Goal: Information Seeking & Learning: Find specific fact

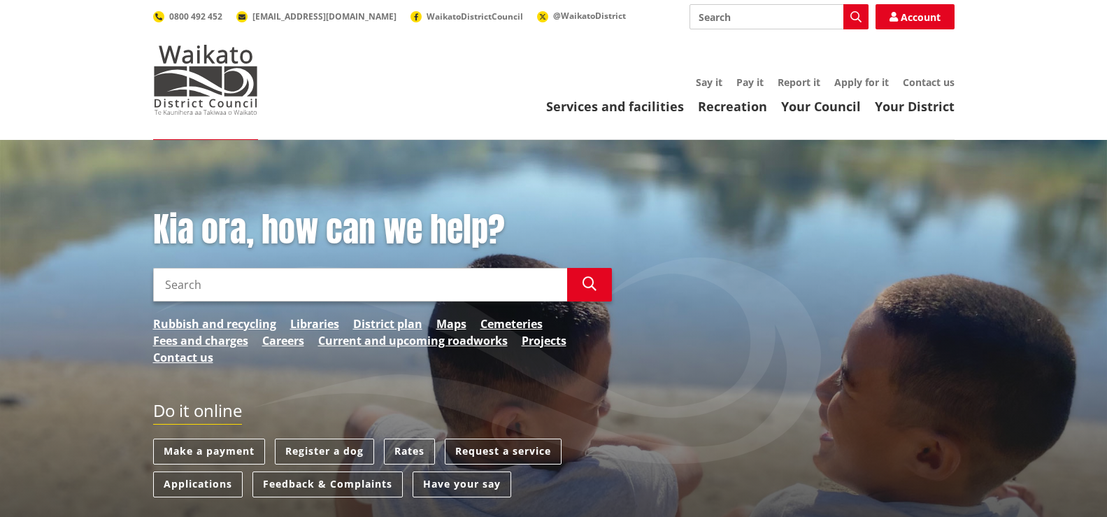
click at [202, 284] on input "Search" at bounding box center [360, 285] width 414 height 34
type input "297 matangi road"
click at [589, 278] on icon "button" at bounding box center [589, 284] width 14 height 14
click at [637, 104] on link "Services and facilities" at bounding box center [615, 106] width 138 height 17
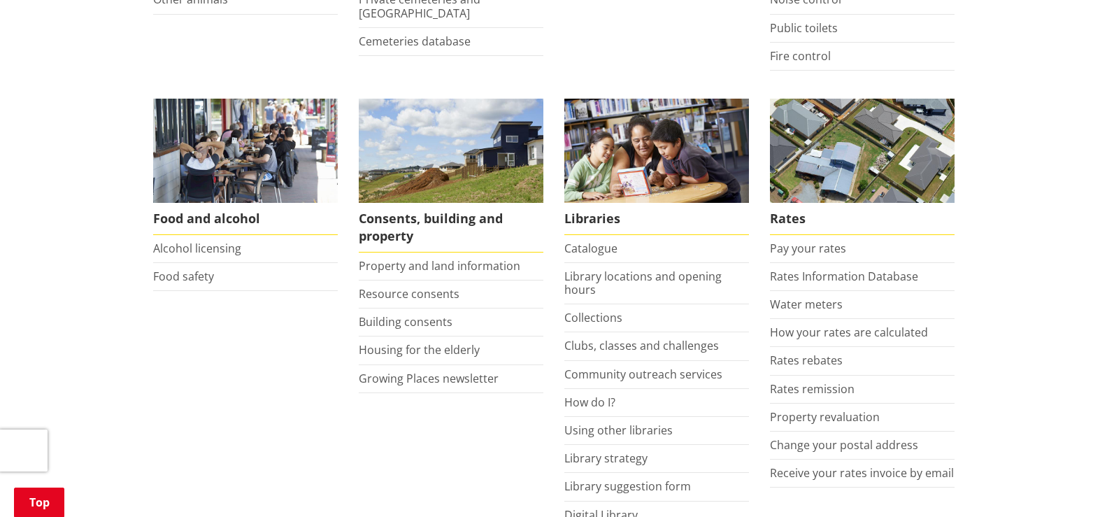
scroll to position [489, 0]
click at [852, 274] on link "Rates Information Database" at bounding box center [844, 275] width 148 height 15
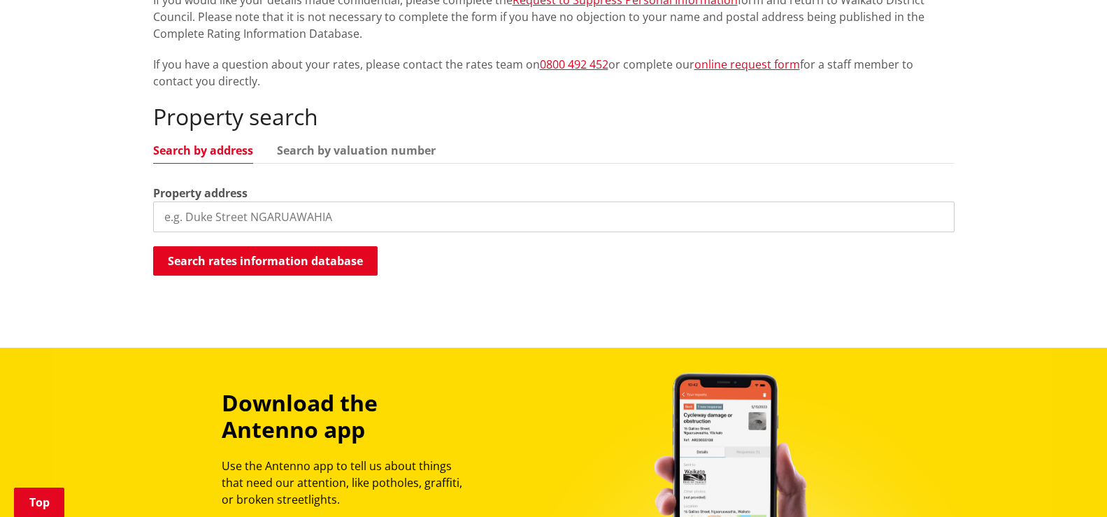
scroll to position [280, 0]
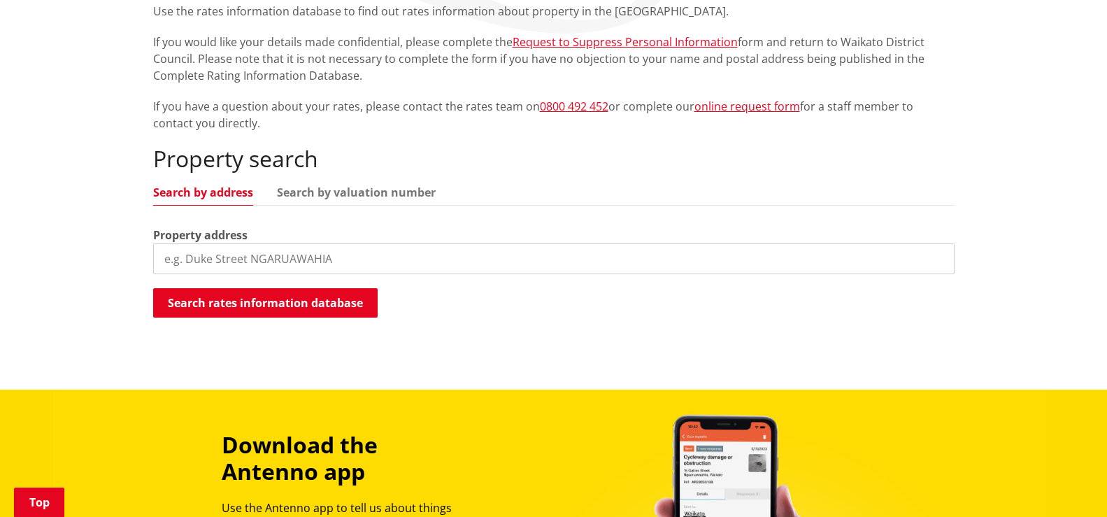
click at [250, 257] on input "search" at bounding box center [553, 258] width 801 height 31
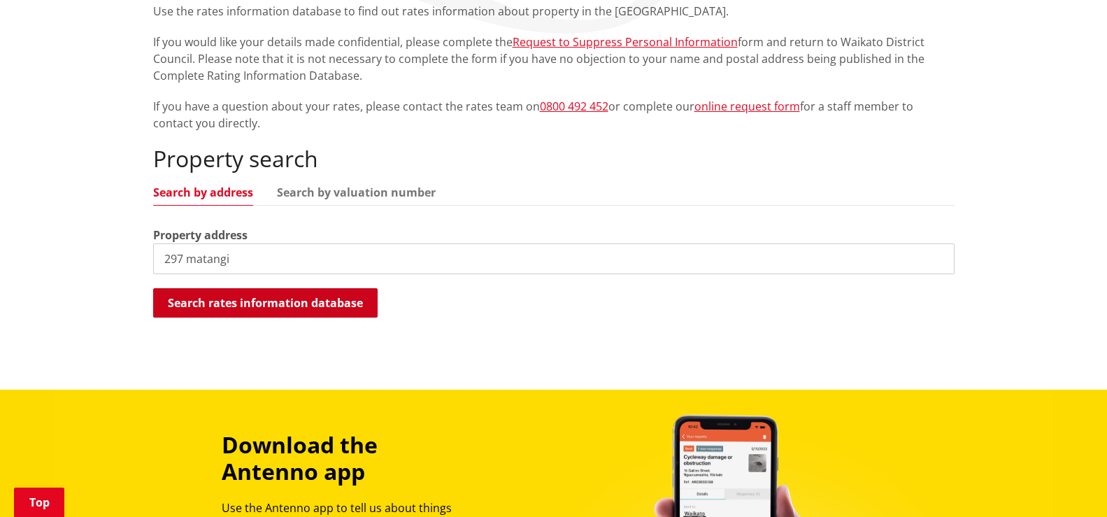
type input "297 matangi"
click at [262, 306] on button "Search rates information database" at bounding box center [265, 302] width 224 height 29
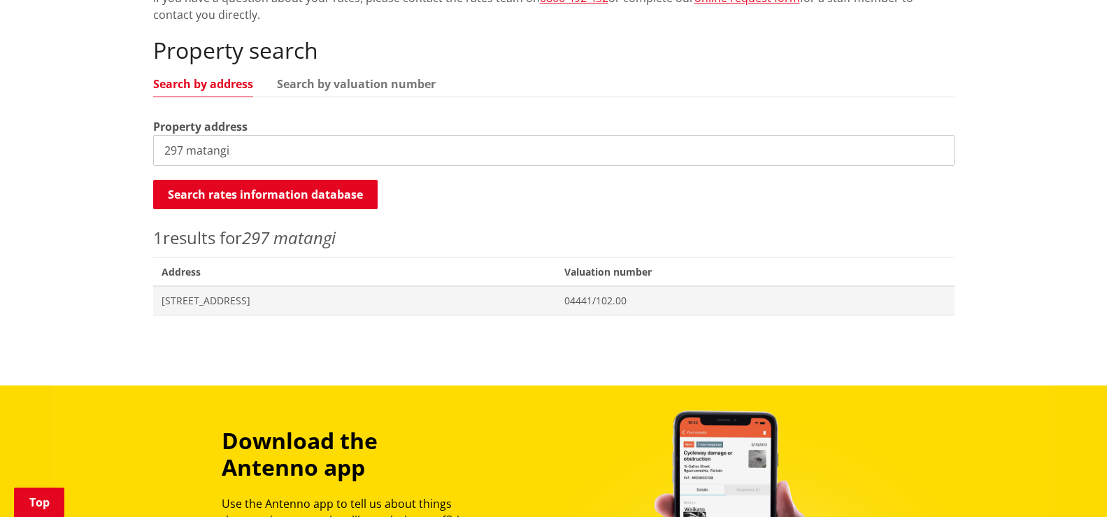
scroll to position [420, 0]
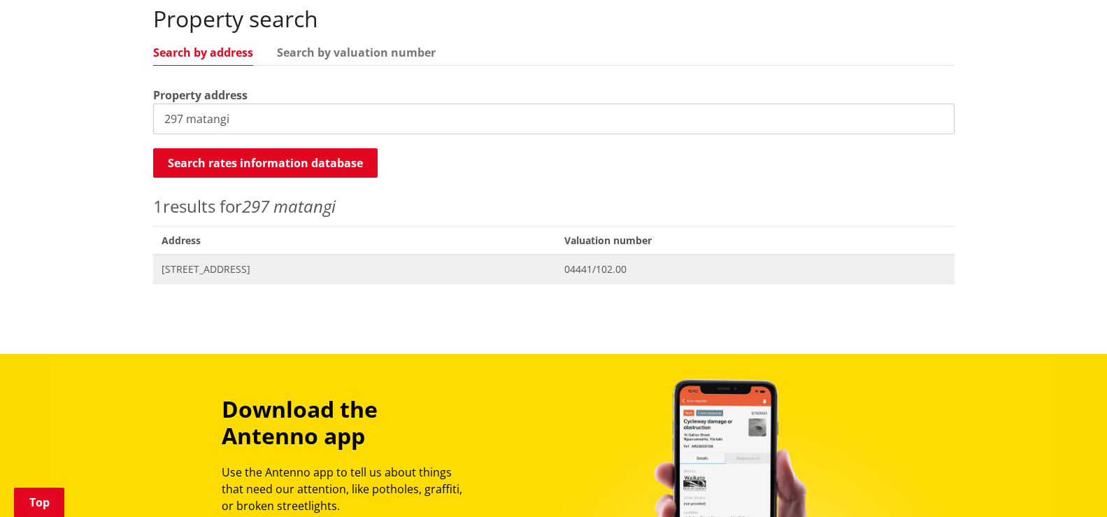
click at [218, 269] on span "[STREET_ADDRESS]" at bounding box center [355, 269] width 387 height 14
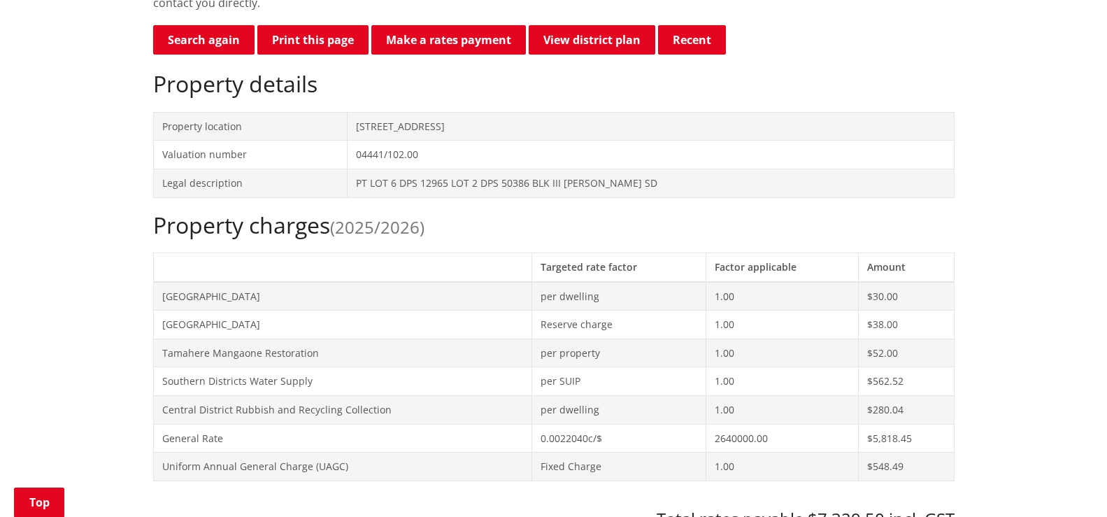
scroll to position [420, 0]
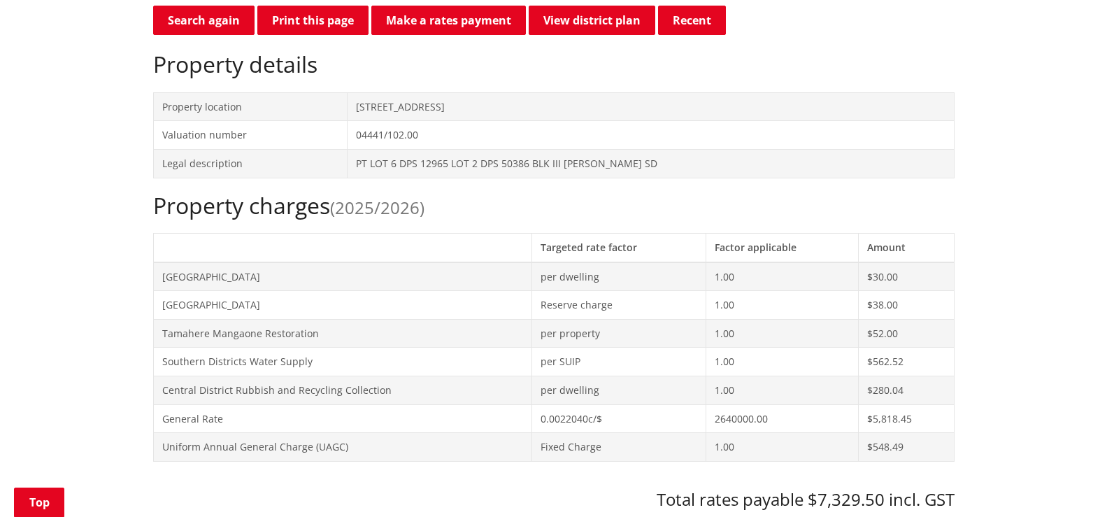
click at [222, 299] on td "[GEOGRAPHIC_DATA]" at bounding box center [342, 305] width 378 height 29
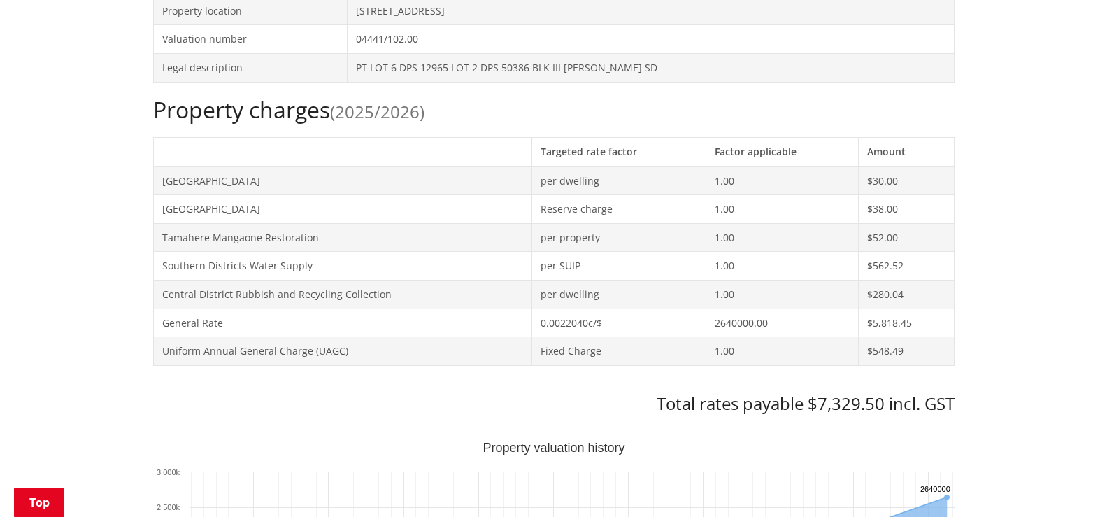
scroll to position [559, 0]
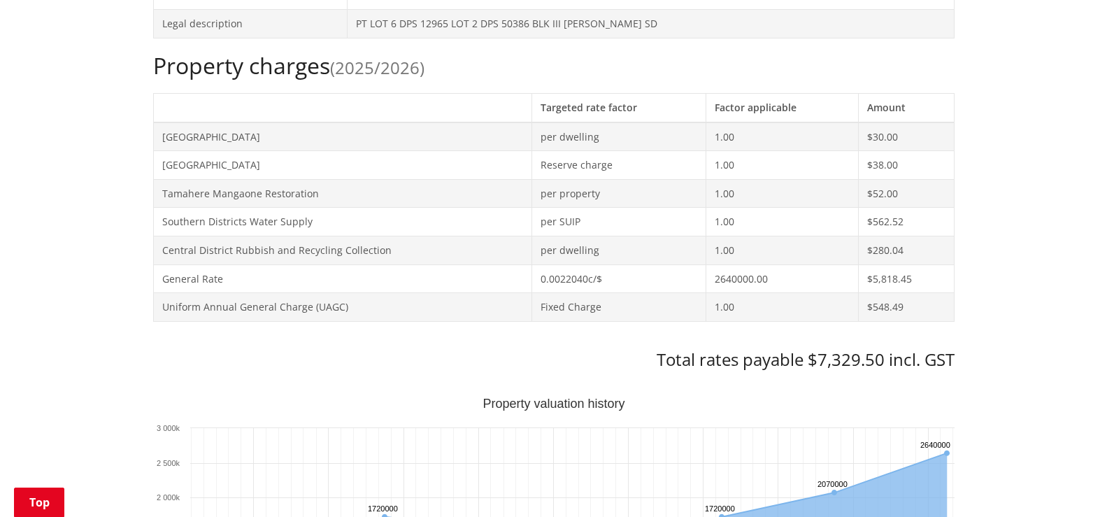
click at [763, 284] on td "2640000.00" at bounding box center [782, 278] width 152 height 29
click at [749, 357] on h3 "Total rates payable $7,329.50 incl. GST" at bounding box center [553, 360] width 801 height 20
click at [543, 301] on td "Fixed Charge" at bounding box center [618, 307] width 175 height 29
click at [320, 308] on td "Uniform Annual General Charge (UAGC)" at bounding box center [342, 307] width 378 height 29
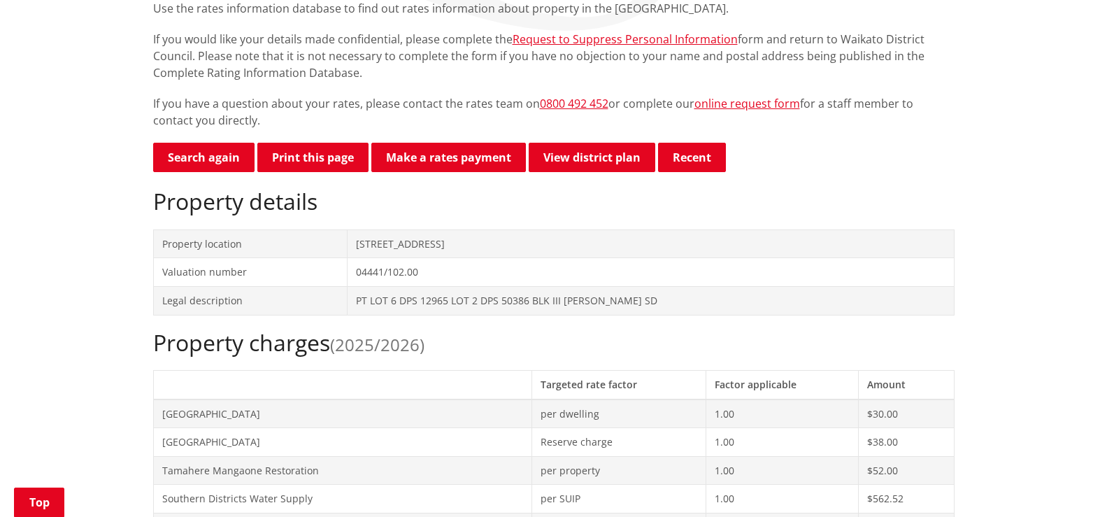
scroll to position [280, 0]
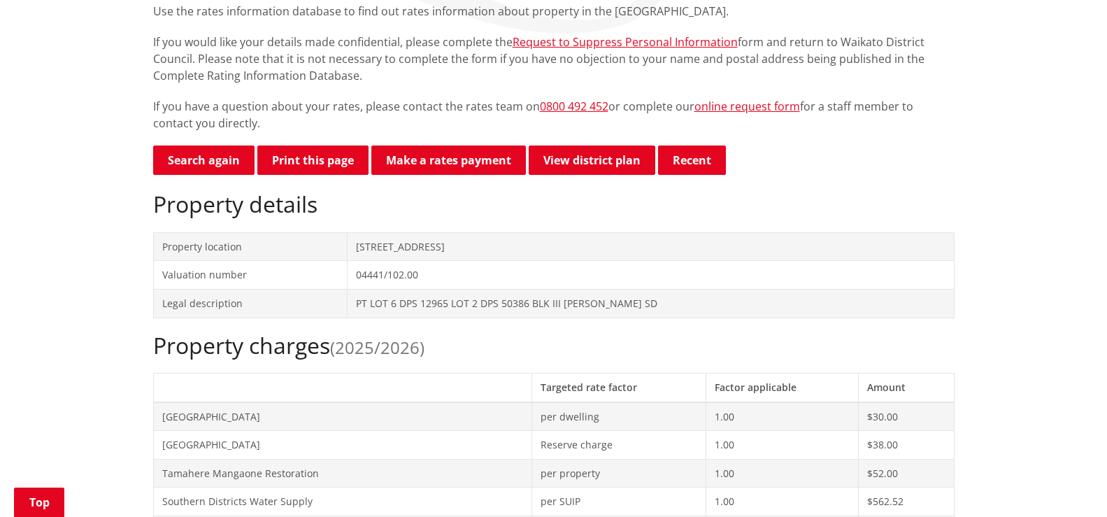
click at [404, 261] on td "04441/102.00" at bounding box center [651, 275] width 606 height 29
click at [313, 161] on button "Print this page" at bounding box center [312, 159] width 111 height 29
click at [432, 161] on link "Make a rates payment" at bounding box center [448, 159] width 155 height 29
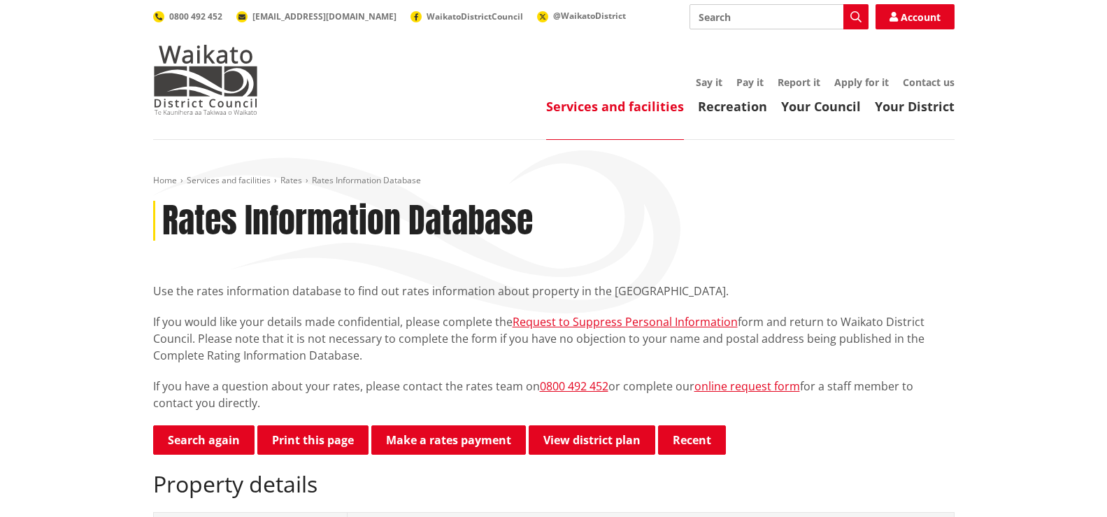
scroll to position [280, 0]
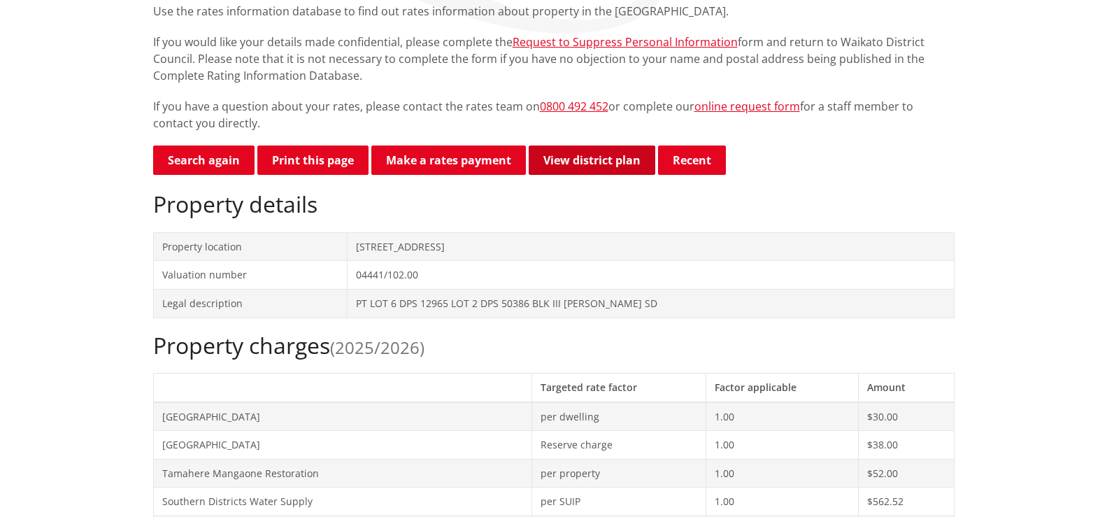
click at [582, 161] on link "View district plan" at bounding box center [592, 159] width 127 height 29
click at [690, 156] on button "Recent" at bounding box center [692, 159] width 68 height 29
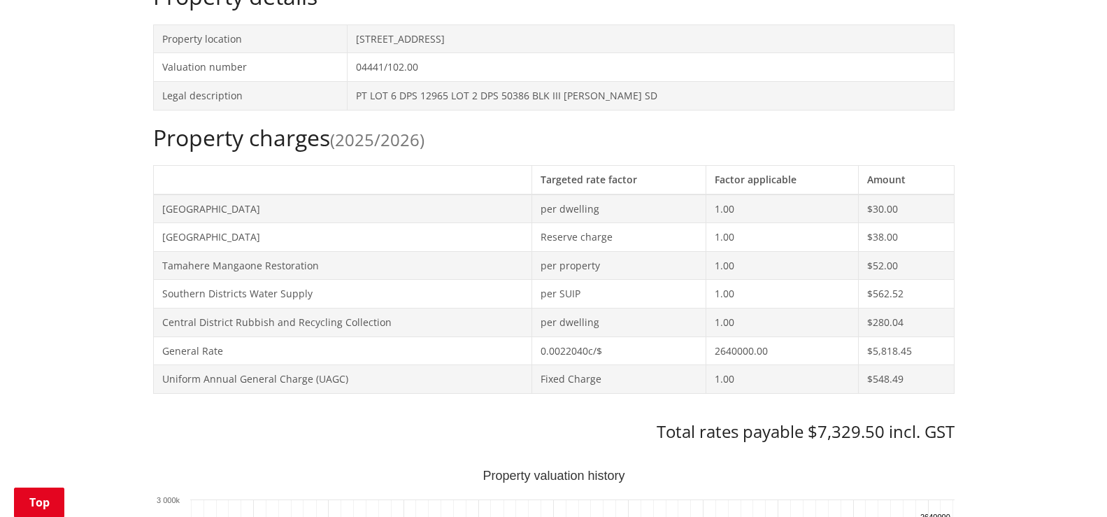
scroll to position [350, 0]
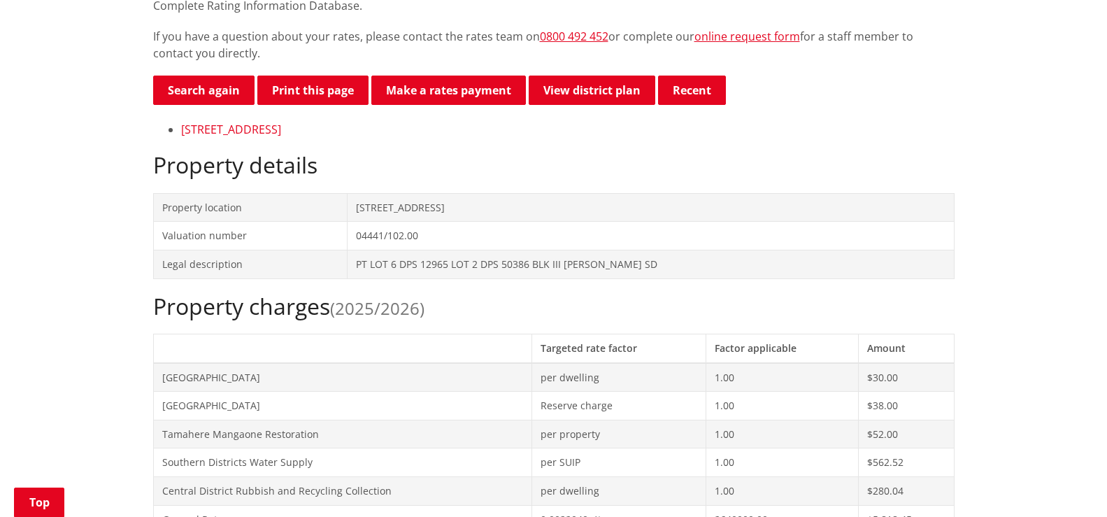
click at [236, 129] on link "297 Matangi Road MATANGI" at bounding box center [231, 129] width 100 height 15
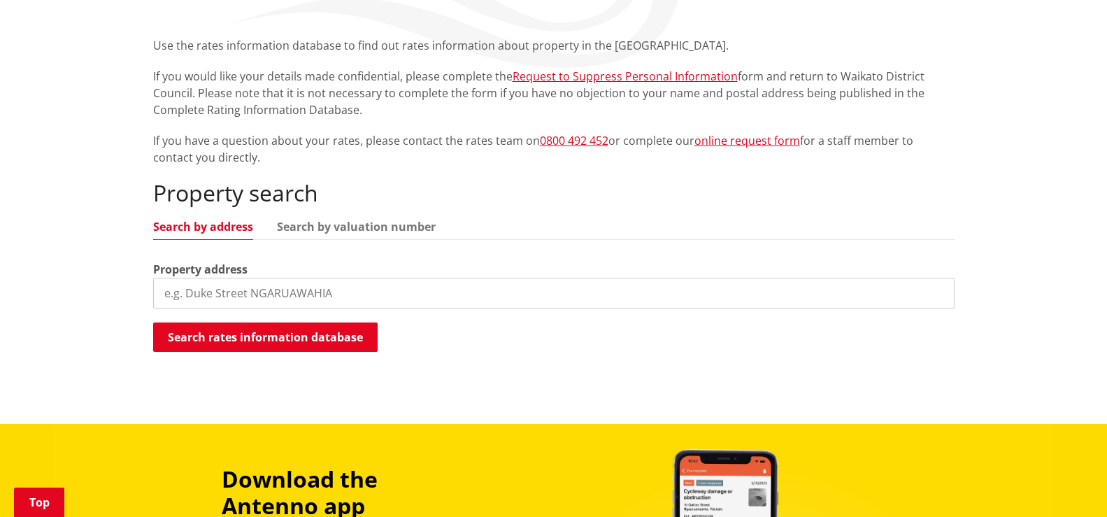
scroll to position [210, 0]
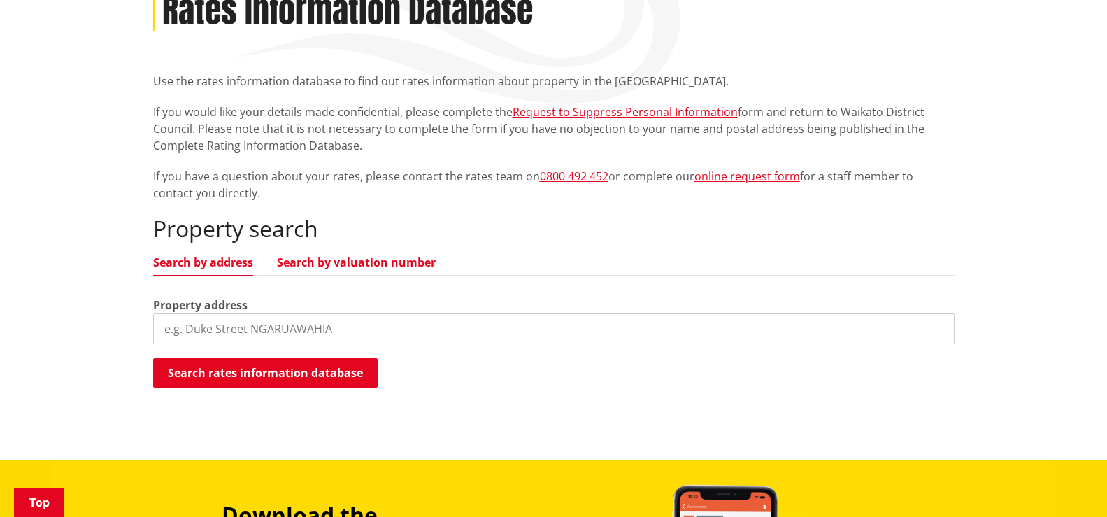
click at [359, 257] on link "Search by valuation number" at bounding box center [356, 262] width 159 height 11
click at [208, 330] on input "search" at bounding box center [553, 328] width 801 height 31
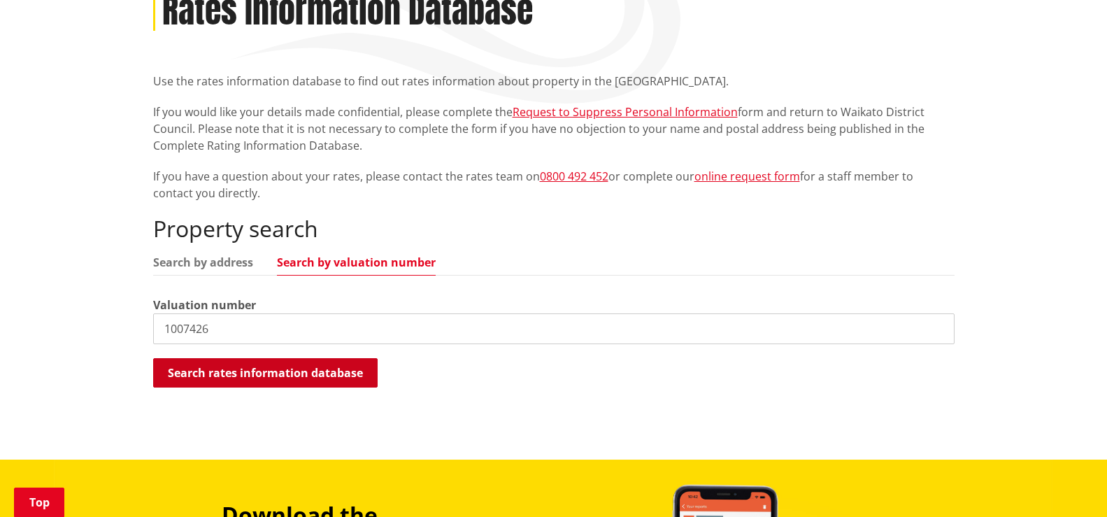
click at [264, 372] on button "Search rates information database" at bounding box center [265, 372] width 224 height 29
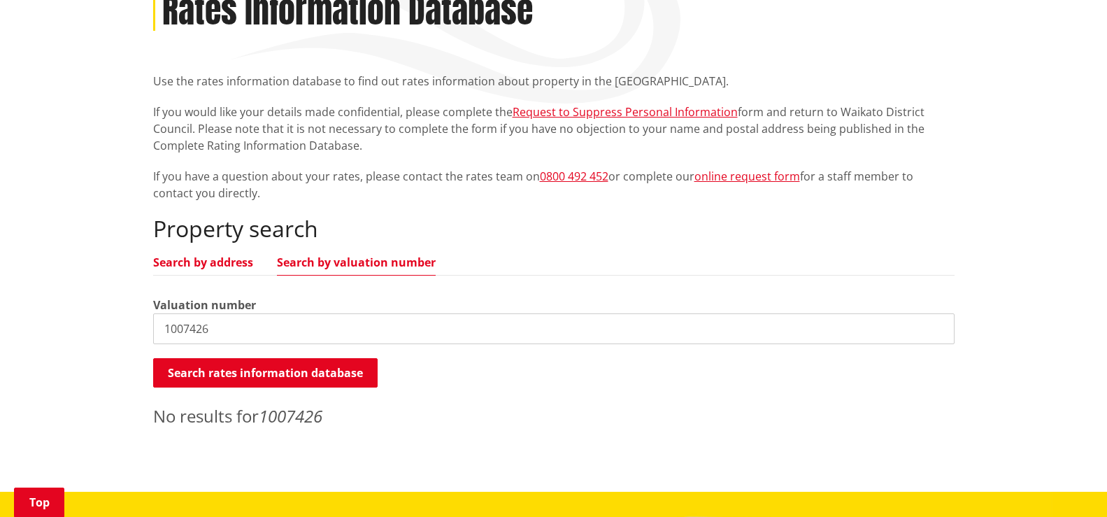
click at [198, 263] on link "Search by address" at bounding box center [203, 262] width 100 height 11
click at [226, 320] on input "1007426" at bounding box center [553, 328] width 801 height 31
drag, startPoint x: 224, startPoint y: 329, endPoint x: 136, endPoint y: 331, distance: 87.4
click at [136, 331] on div "Home Services and facilities Rates Rates Information Database Rates Information…" at bounding box center [553, 210] width 1107 height 561
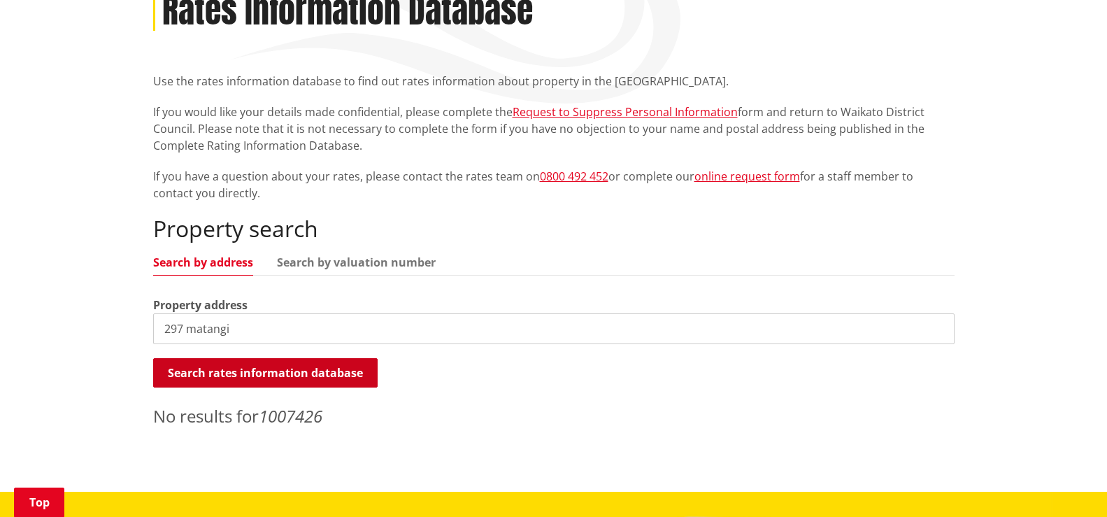
type input "297 matangi"
click at [231, 371] on button "Search rates information database" at bounding box center [265, 372] width 224 height 29
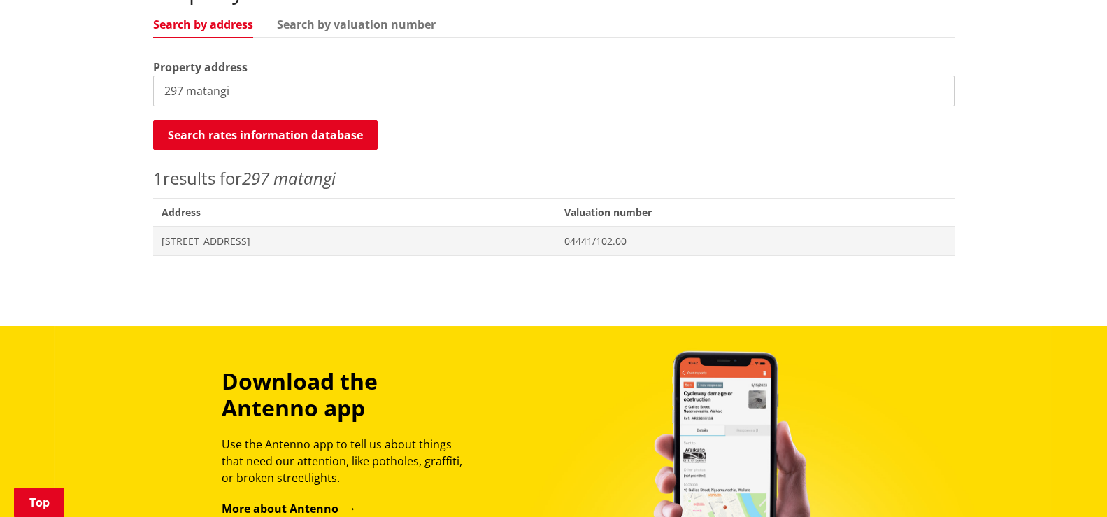
scroll to position [489, 0]
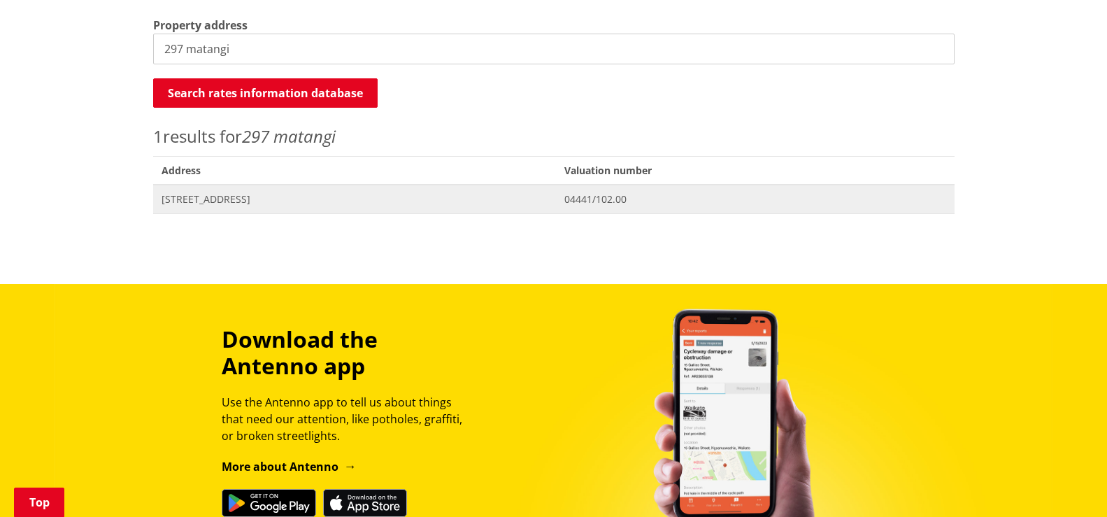
click at [660, 200] on span "04441/102.00" at bounding box center [754, 199] width 381 height 14
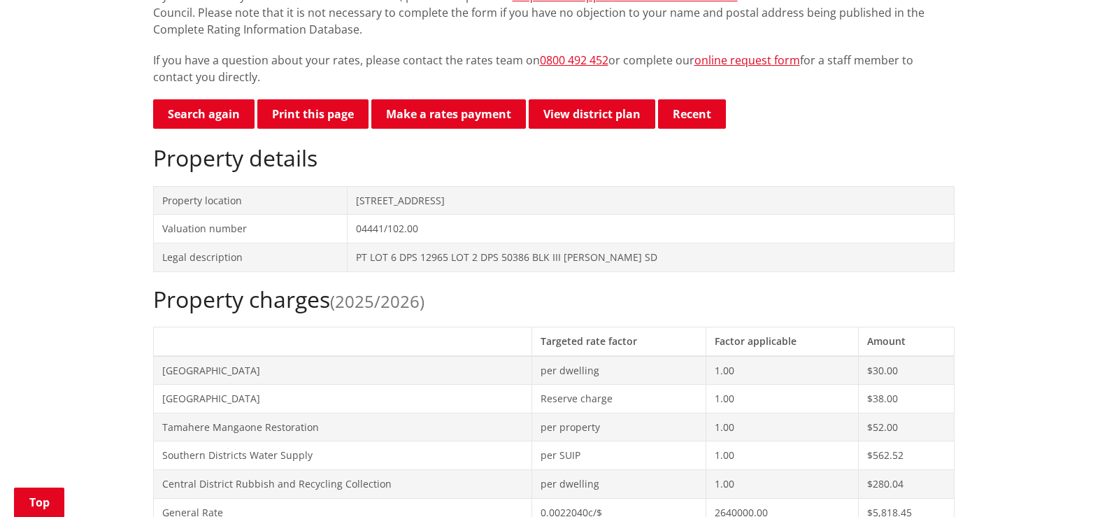
scroll to position [350, 0]
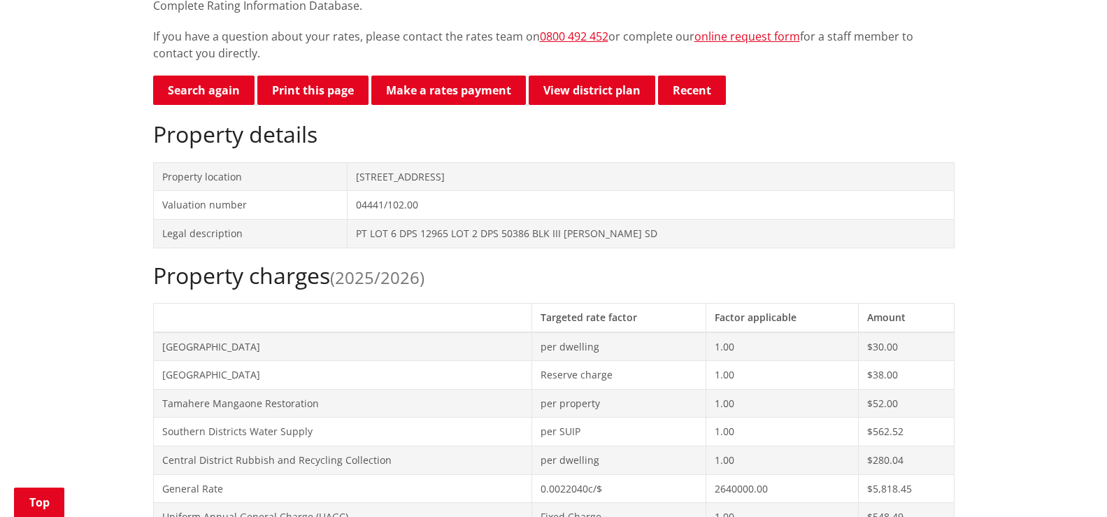
click at [424, 235] on td "PT LOT 6 DPS 12965 LOT 2 DPS 50386 BLK III [PERSON_NAME] SD" at bounding box center [651, 233] width 606 height 29
click at [238, 227] on td "Legal description" at bounding box center [250, 233] width 194 height 29
click at [235, 202] on td "Valuation number" at bounding box center [250, 205] width 194 height 29
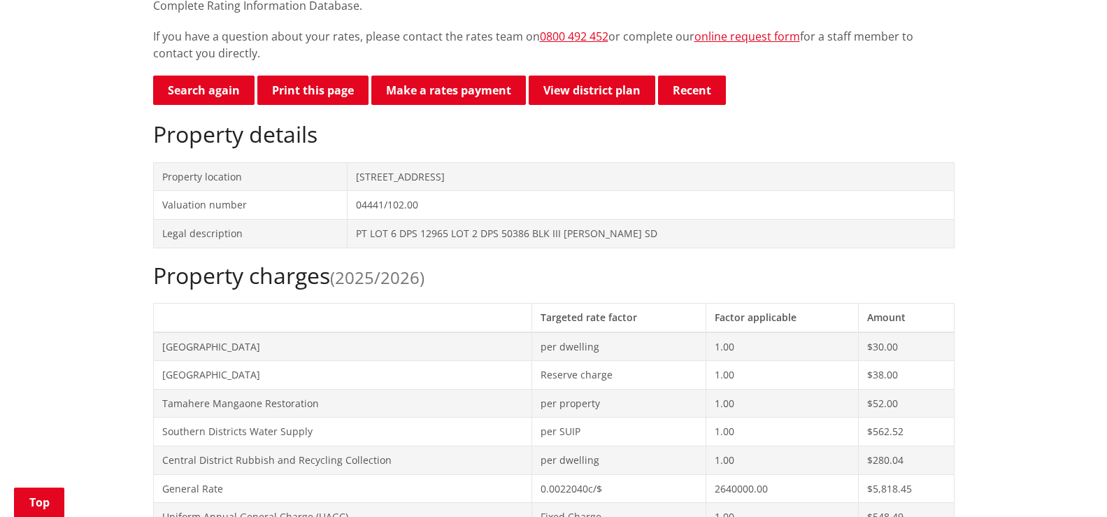
click at [229, 185] on td "Property location" at bounding box center [250, 176] width 194 height 29
click at [221, 230] on td "Legal description" at bounding box center [250, 233] width 194 height 29
click at [251, 280] on h2 "Property charges (2025/2026)" at bounding box center [553, 275] width 801 height 27
click at [487, 276] on h2 "Property charges (2025/2026)" at bounding box center [553, 275] width 801 height 27
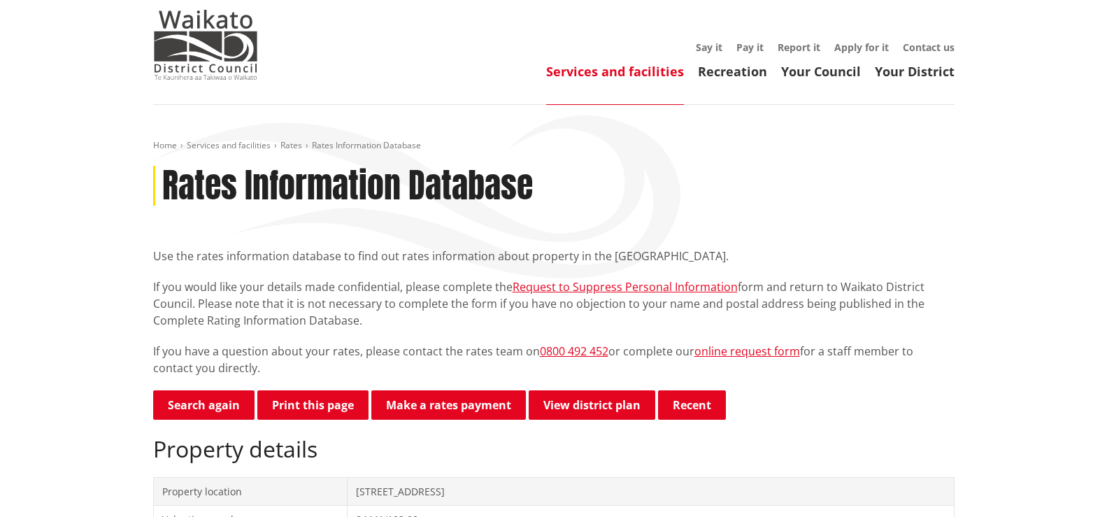
scroll to position [0, 0]
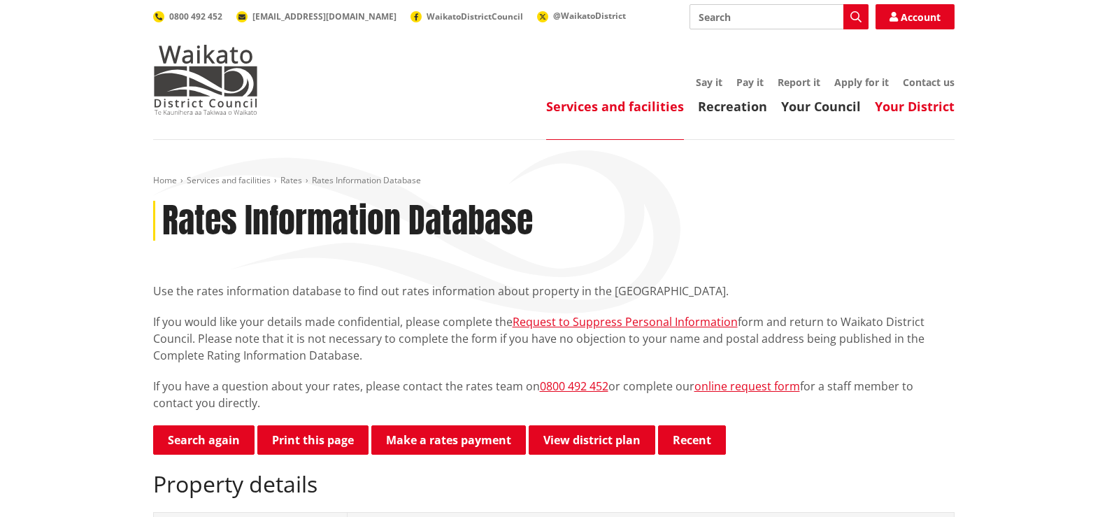
click at [911, 108] on link "Your District" at bounding box center [915, 106] width 80 height 17
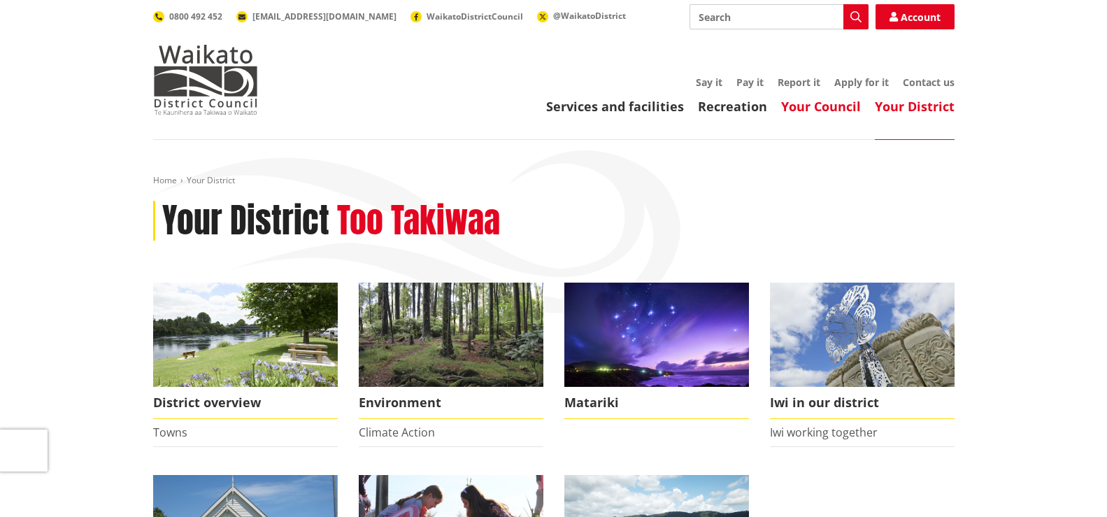
click at [819, 106] on link "Your Council" at bounding box center [821, 106] width 80 height 17
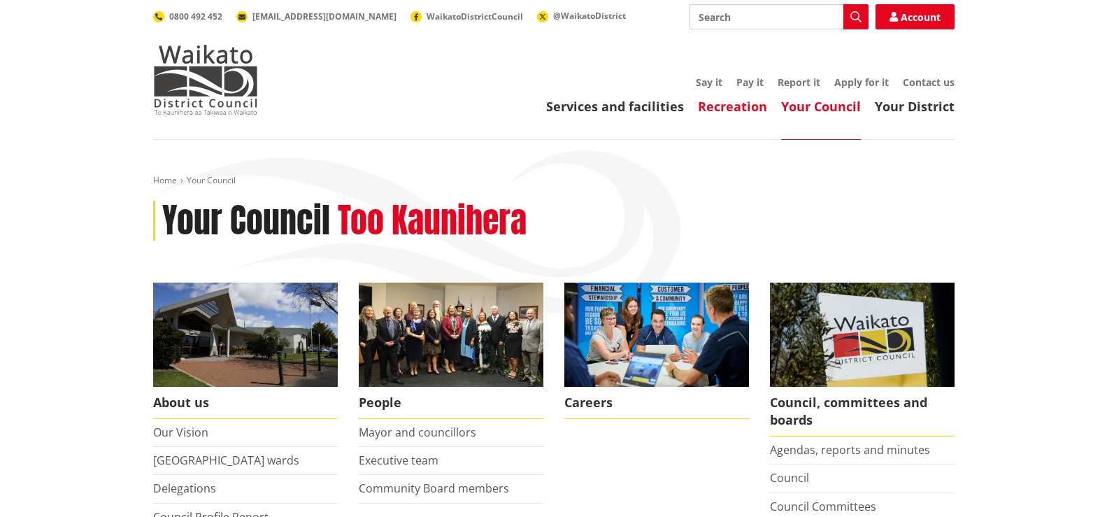
click at [733, 106] on link "Recreation" at bounding box center [732, 106] width 69 height 17
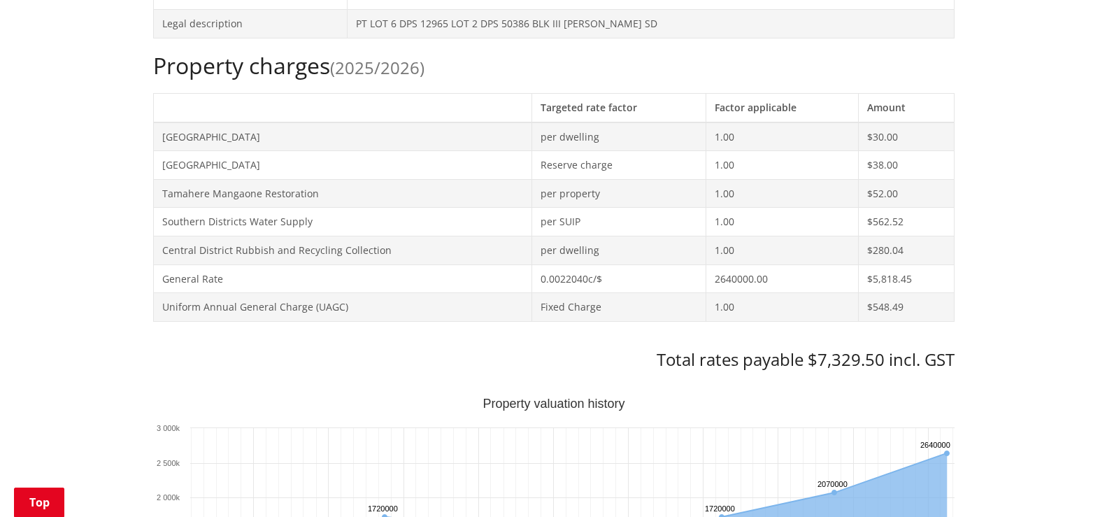
scroll to position [629, 0]
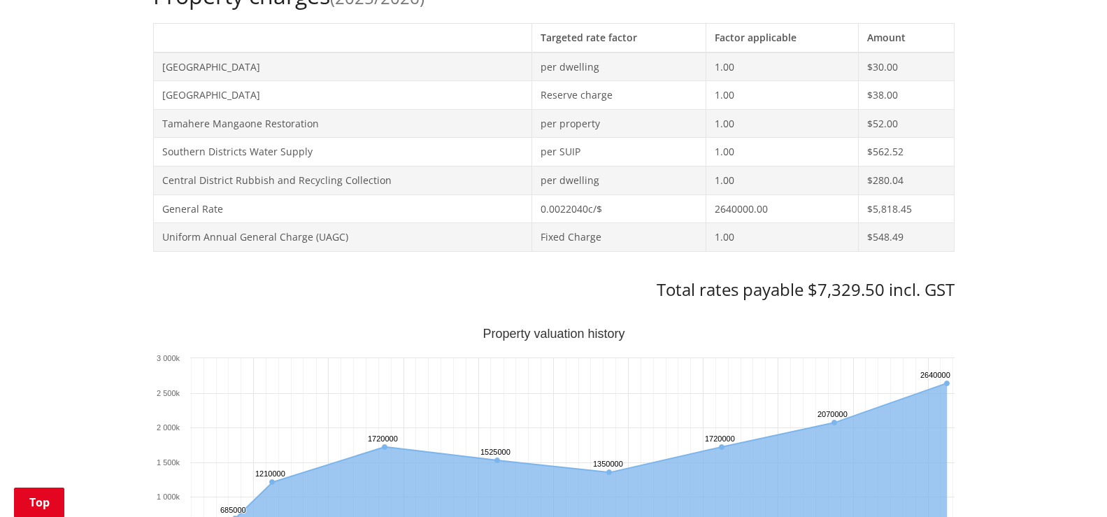
click at [851, 292] on h3 "Total rates payable $7,329.50 incl. GST" at bounding box center [553, 290] width 801 height 20
click at [747, 287] on h3 "Total rates payable $7,329.50 incl. GST" at bounding box center [553, 290] width 801 height 20
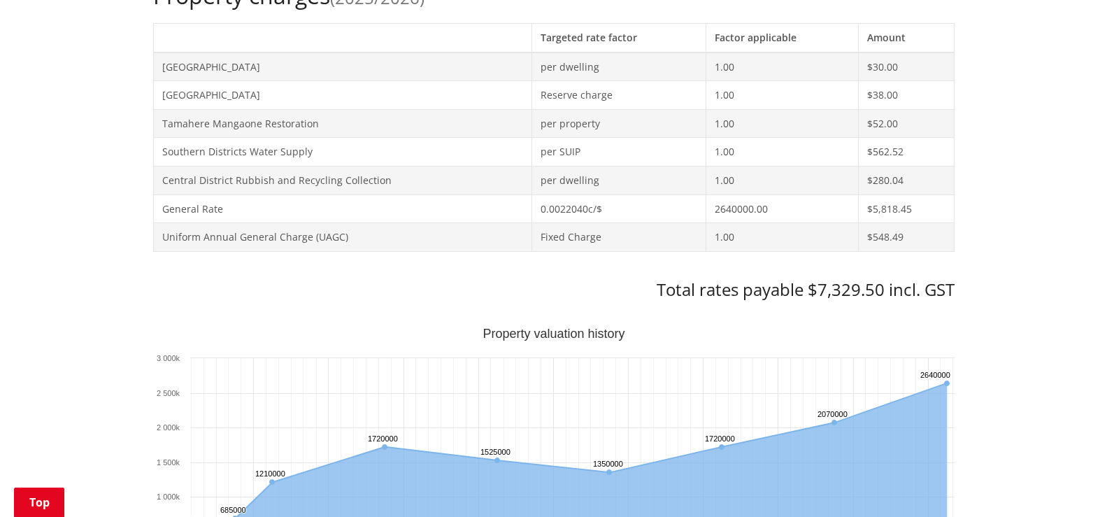
click at [237, 241] on td "Uniform Annual General Charge (UAGC)" at bounding box center [342, 237] width 378 height 29
click at [189, 214] on td "General Rate" at bounding box center [342, 208] width 378 height 29
click at [189, 175] on td "Central District Rubbish and Recycling Collection" at bounding box center [342, 180] width 378 height 29
click at [194, 155] on td "Southern Districts Water Supply" at bounding box center [342, 152] width 378 height 29
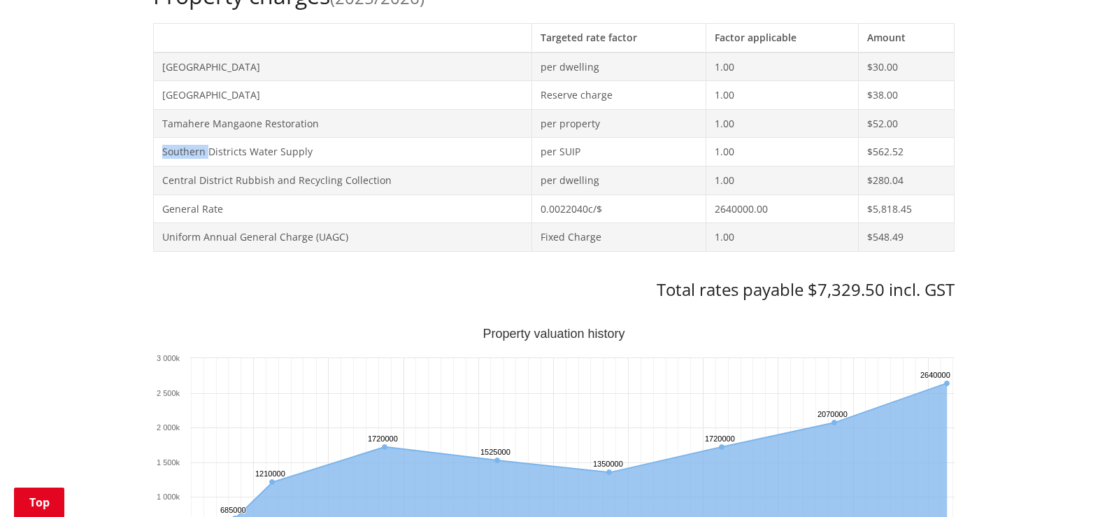
click at [194, 155] on td "Southern Districts Water Supply" at bounding box center [342, 152] width 378 height 29
click at [189, 120] on td "Tamahere Mangaone Restoration" at bounding box center [342, 123] width 378 height 29
click at [193, 91] on td "[GEOGRAPHIC_DATA]" at bounding box center [342, 95] width 378 height 29
click at [201, 59] on td "[GEOGRAPHIC_DATA]" at bounding box center [342, 66] width 378 height 29
click at [549, 87] on td "Reserve charge" at bounding box center [618, 95] width 175 height 29
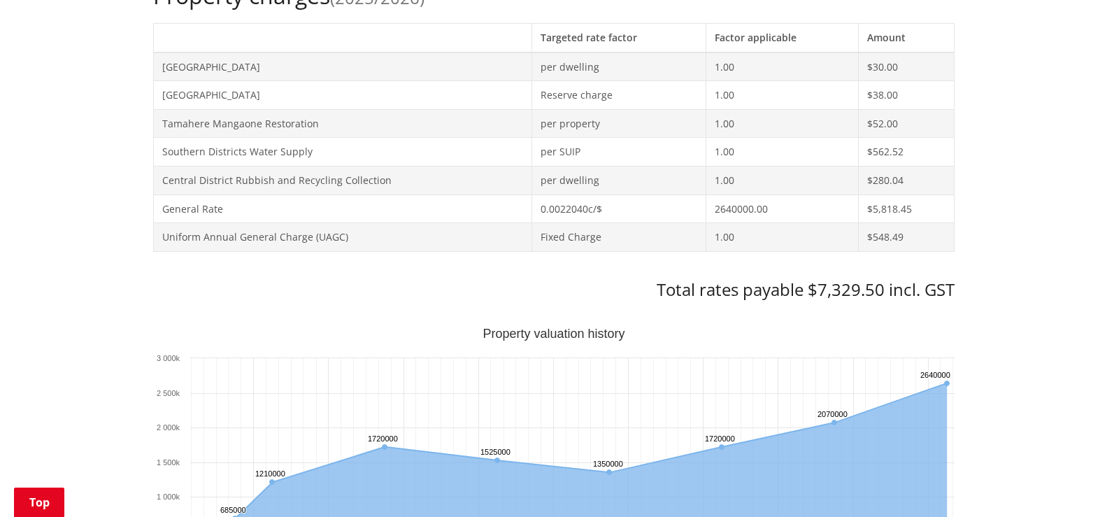
click at [574, 124] on td "per property" at bounding box center [618, 123] width 175 height 29
click at [883, 113] on td "$52.00" at bounding box center [906, 123] width 95 height 29
click at [879, 44] on th "Amount" at bounding box center [906, 37] width 95 height 29
click at [566, 201] on td "0.0022040c/$" at bounding box center [618, 208] width 175 height 29
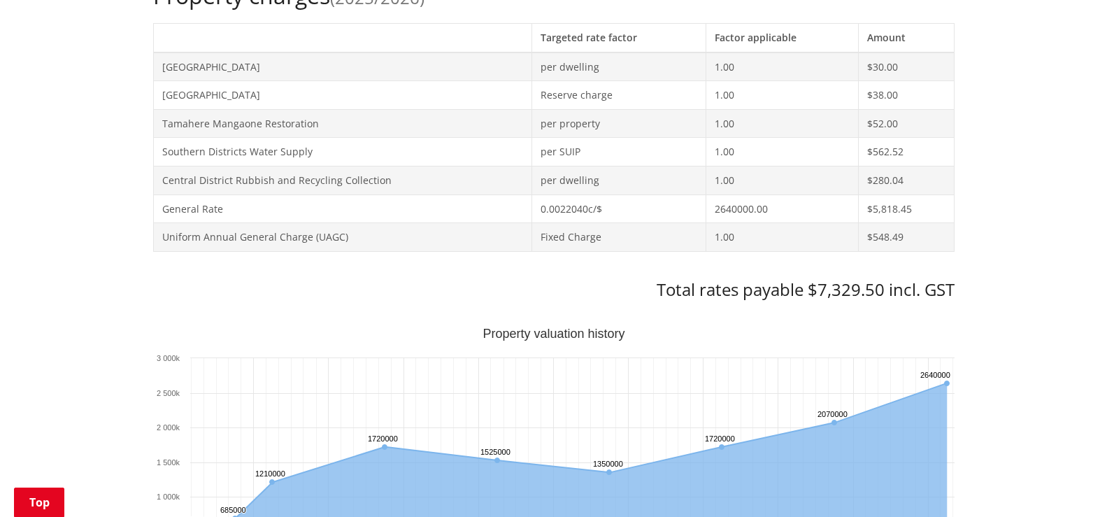
drag, startPoint x: 559, startPoint y: 178, endPoint x: 659, endPoint y: 194, distance: 100.5
click at [559, 178] on td "per dwelling" at bounding box center [618, 180] width 175 height 29
click at [725, 201] on td "2640000.00" at bounding box center [782, 208] width 152 height 29
click at [749, 216] on td "2640000.00" at bounding box center [782, 208] width 152 height 29
click at [910, 216] on td "$5,818.45" at bounding box center [906, 208] width 95 height 29
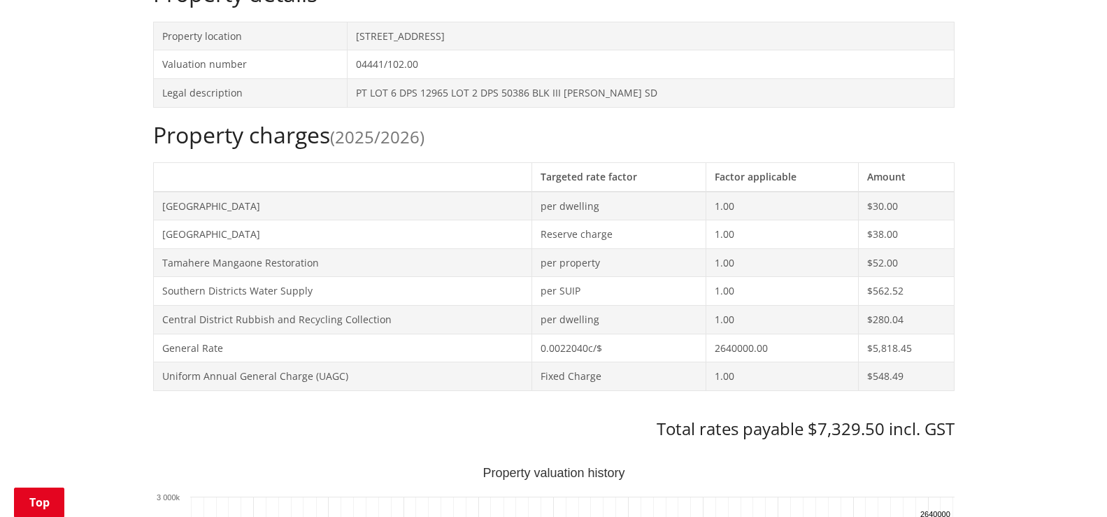
scroll to position [559, 0]
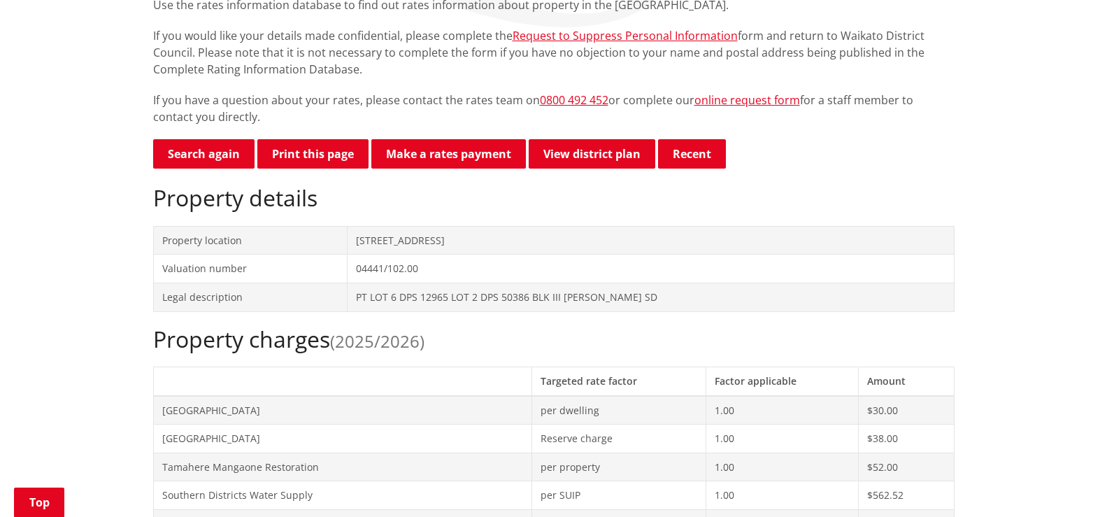
scroll to position [272, 0]
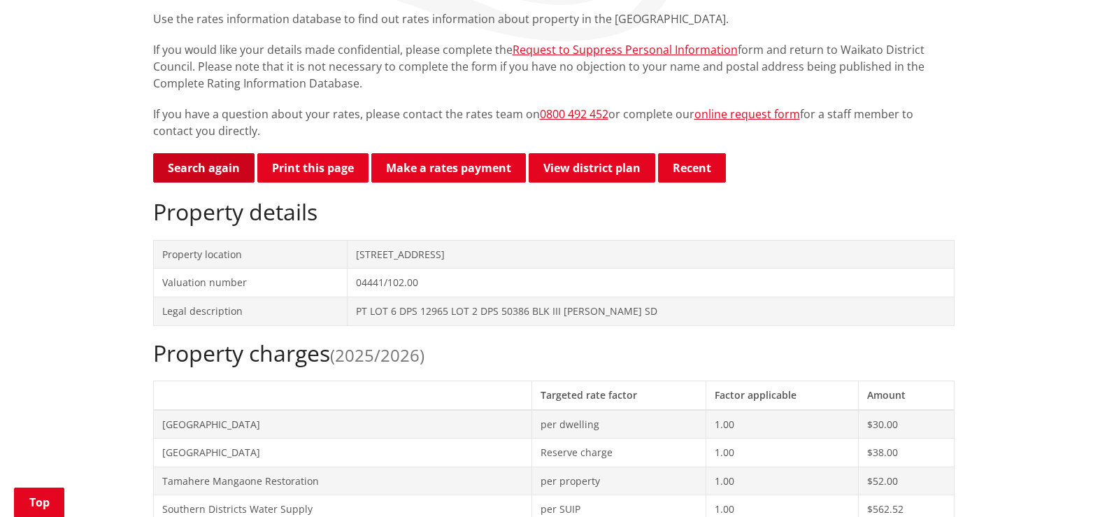
click at [213, 164] on link "Search again" at bounding box center [203, 167] width 101 height 29
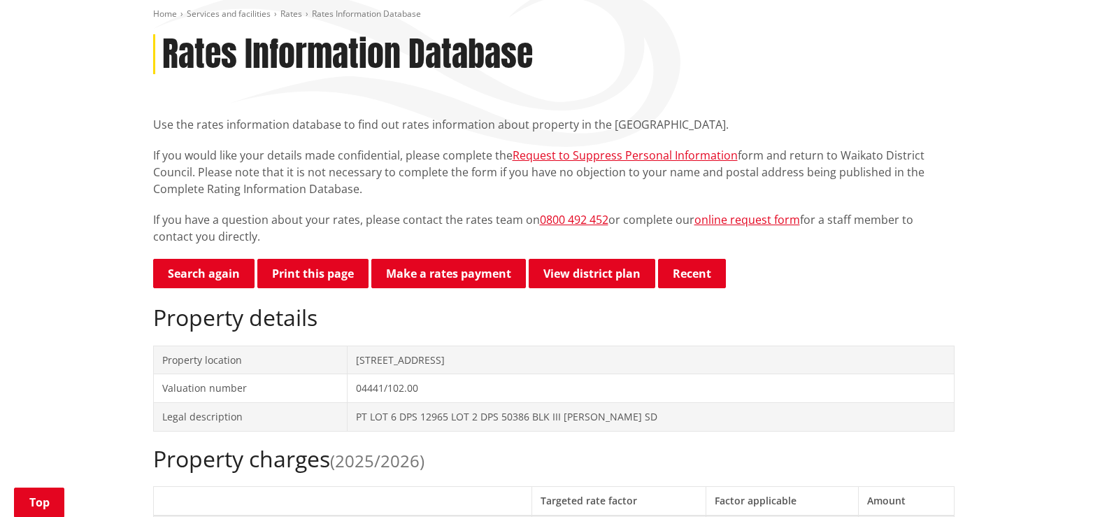
scroll to position [210, 0]
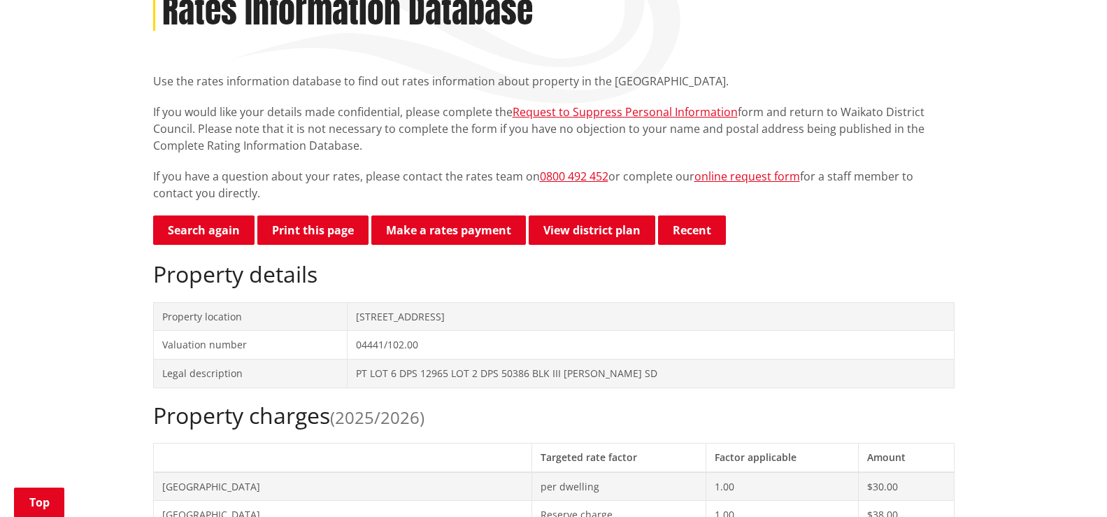
click at [743, 234] on p "Search again Print this page Make a rates payment View district plan Recent" at bounding box center [553, 230] width 801 height 31
click at [526, 225] on p "Search again Print this page Make a rates payment View district plan Recent" at bounding box center [553, 230] width 801 height 31
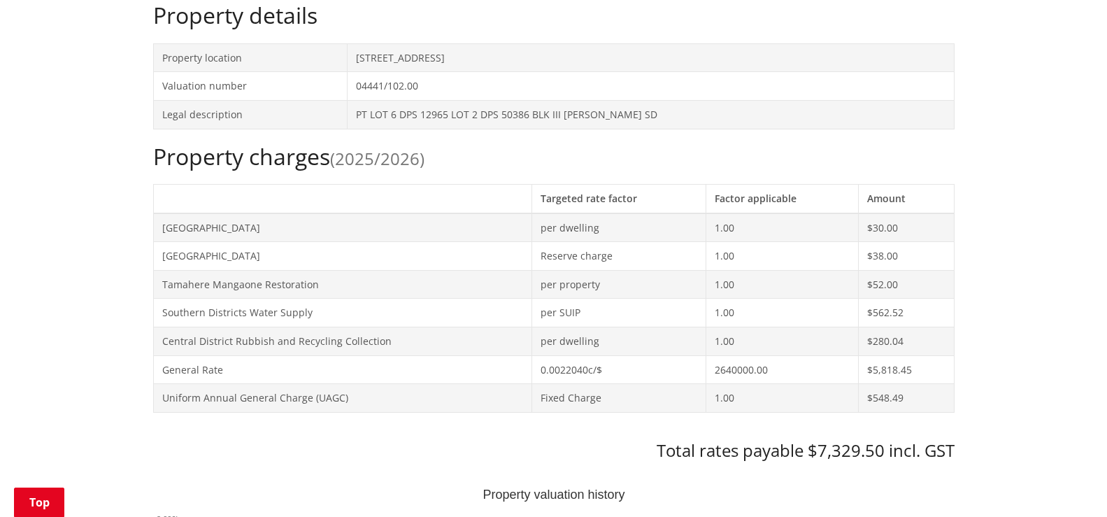
scroll to position [489, 0]
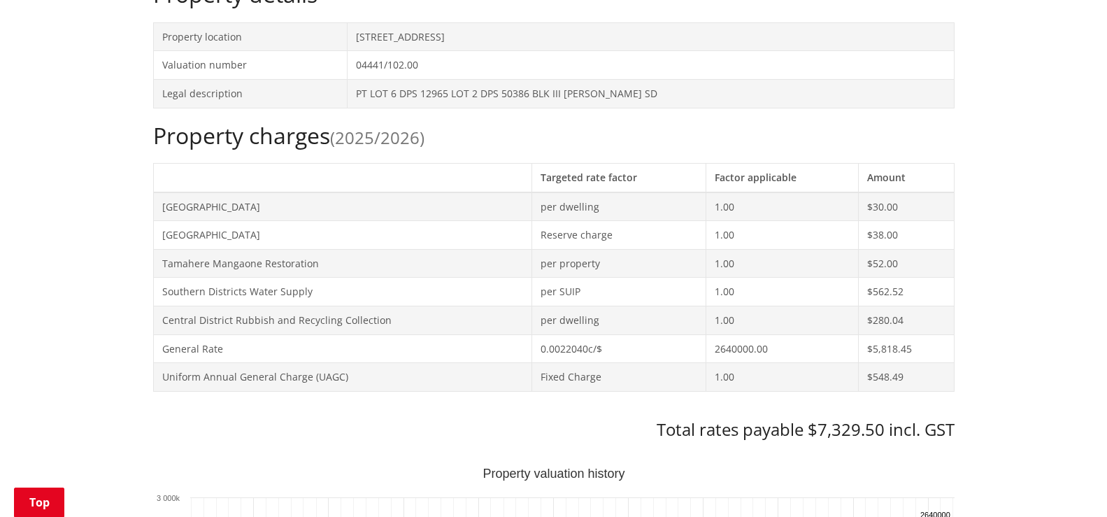
click at [364, 141] on span "(2025/2026)" at bounding box center [377, 137] width 94 height 23
click at [280, 136] on h2 "Property charges (2025/2026)" at bounding box center [553, 135] width 801 height 27
click at [424, 129] on span "(2025/2026)" at bounding box center [377, 137] width 94 height 23
click at [428, 103] on td "PT LOT 6 DPS 12965 LOT 2 DPS 50386 BLK III [PERSON_NAME] SD" at bounding box center [651, 93] width 606 height 29
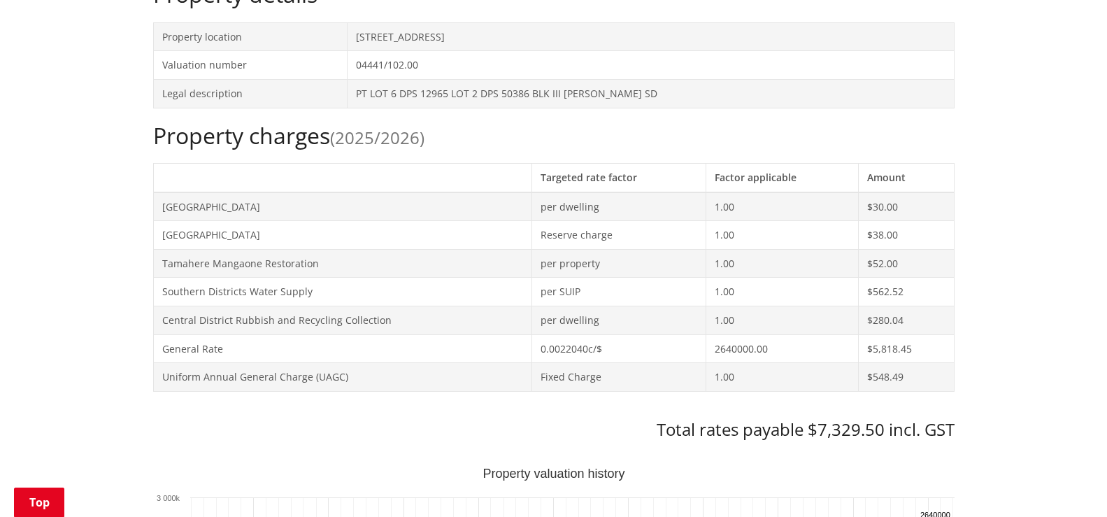
click at [473, 143] on h2 "Property charges (2025/2026)" at bounding box center [553, 135] width 801 height 27
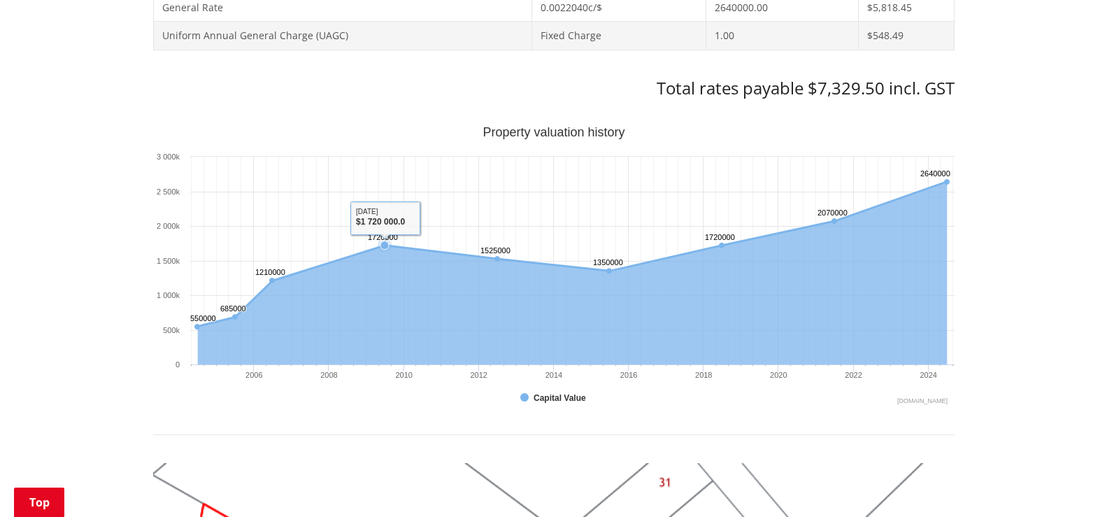
scroll to position [839, 0]
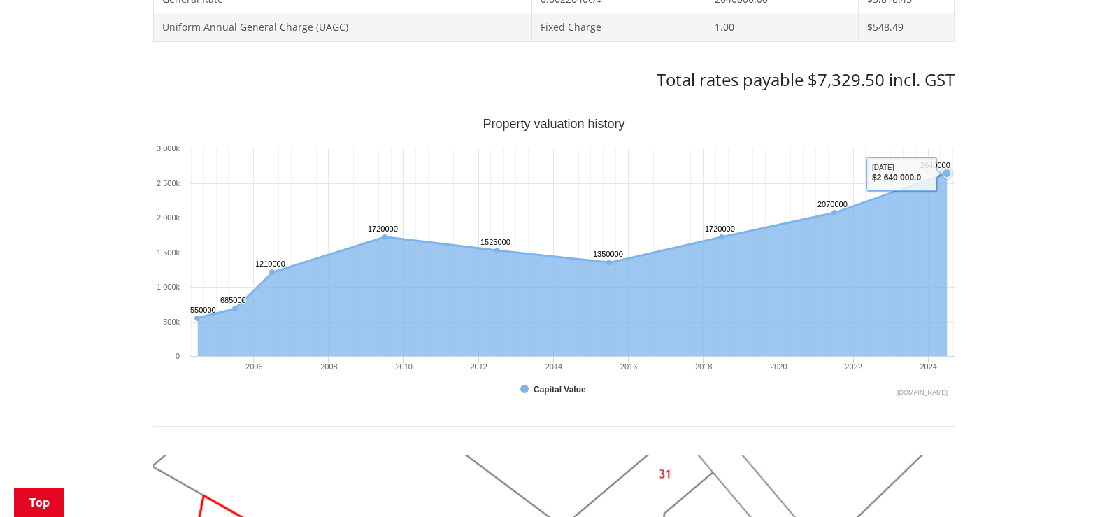
click at [944, 162] on text "2640000 ​ 2640000" at bounding box center [935, 165] width 30 height 8
click at [909, 178] on icon "Interactive chart" at bounding box center [572, 245] width 750 height 145
click at [894, 171] on rect "Interactive chart" at bounding box center [553, 258] width 801 height 280
click at [946, 169] on text "2640000 ​ 2640000" at bounding box center [935, 165] width 30 height 8
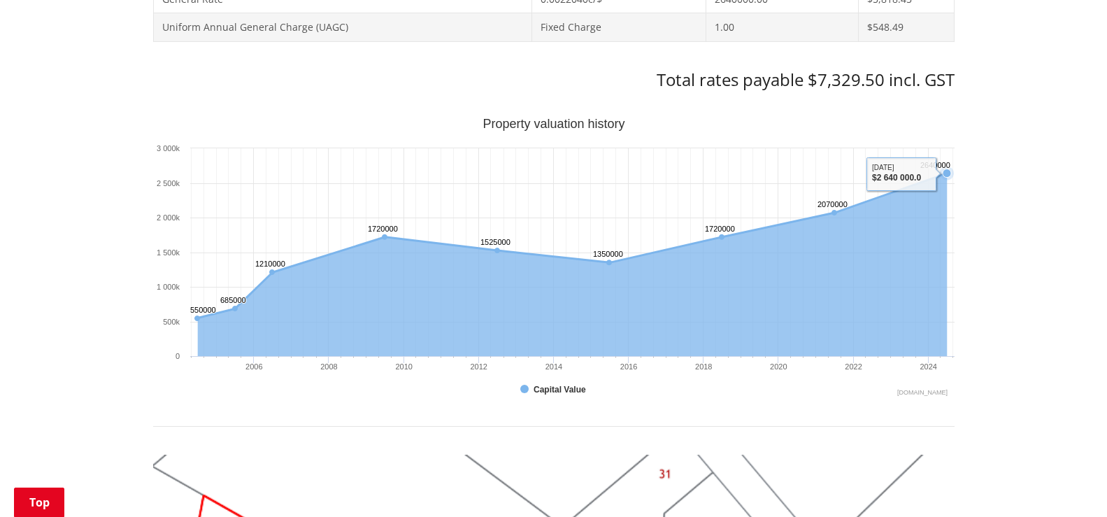
click at [946, 169] on text "2640000 ​ 2640000" at bounding box center [935, 165] width 30 height 8
click at [852, 364] on text "2022" at bounding box center [853, 366] width 17 height 8
click at [935, 371] on text "2024" at bounding box center [927, 366] width 17 height 8
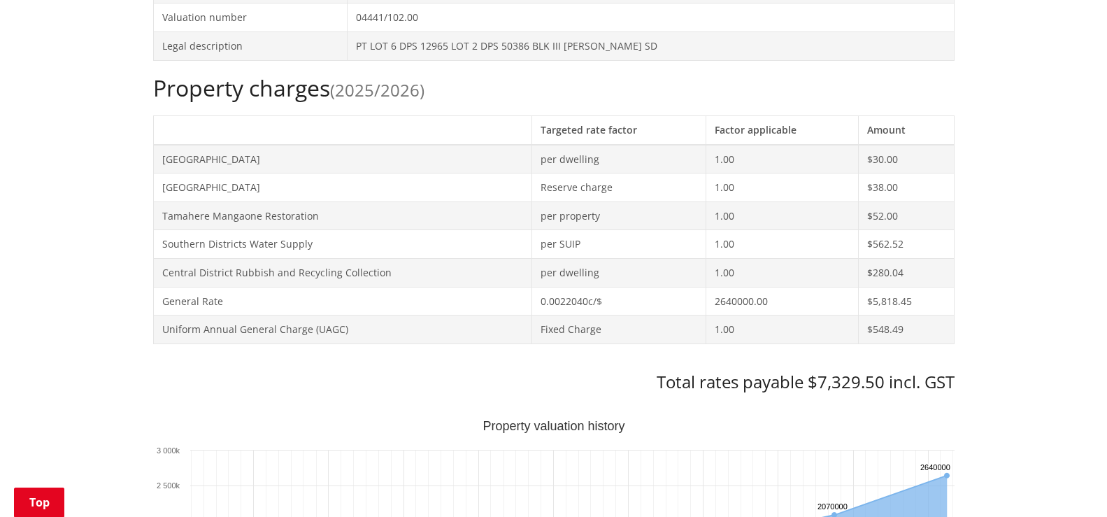
scroll to position [629, 0]
